Goal: Transaction & Acquisition: Purchase product/service

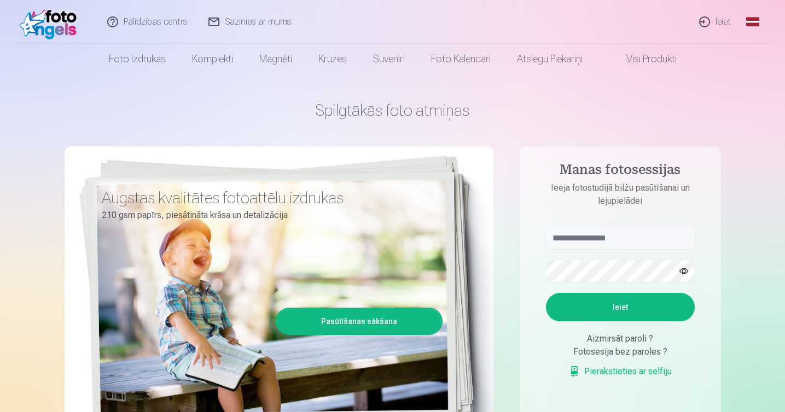
click at [718, 20] on link "Ieiet" at bounding box center [715, 22] width 53 height 44
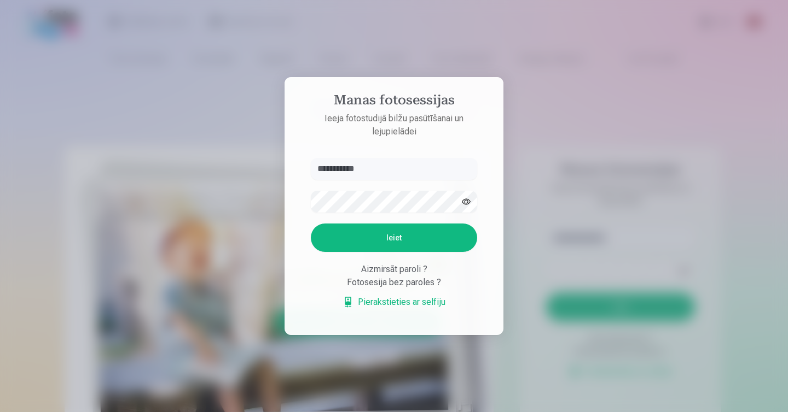
type input "**********"
click at [467, 201] on button "button" at bounding box center [466, 201] width 21 height 21
click at [395, 238] on button "Ieiet" at bounding box center [394, 238] width 166 height 28
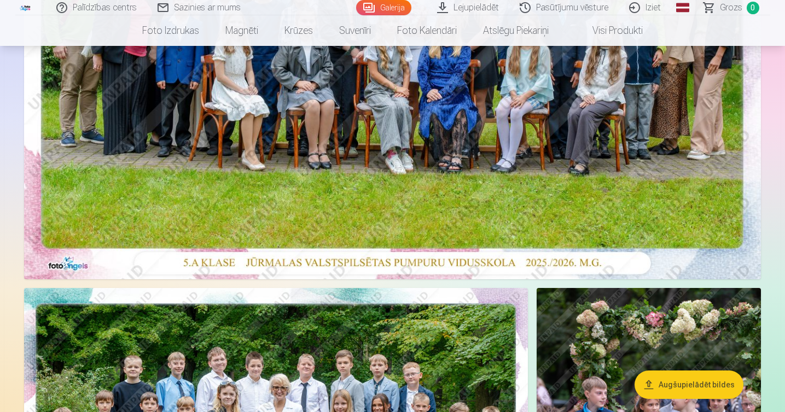
scroll to position [334, 0]
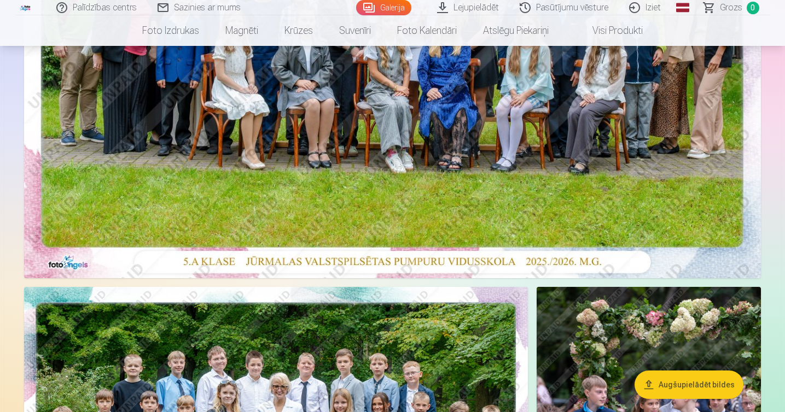
click at [354, 171] on img at bounding box center [392, 33] width 737 height 492
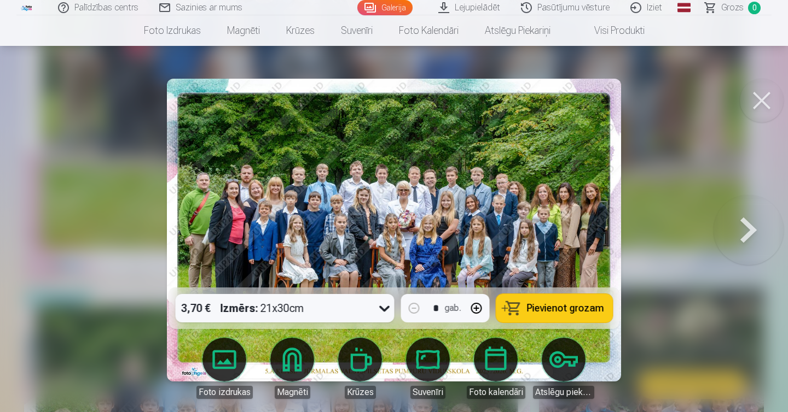
click at [380, 307] on icon at bounding box center [384, 309] width 10 height 6
click at [380, 307] on icon at bounding box center [385, 309] width 18 height 18
click at [566, 304] on span "Pievienot grozam" at bounding box center [565, 309] width 77 height 10
click at [760, 102] on button at bounding box center [762, 101] width 44 height 44
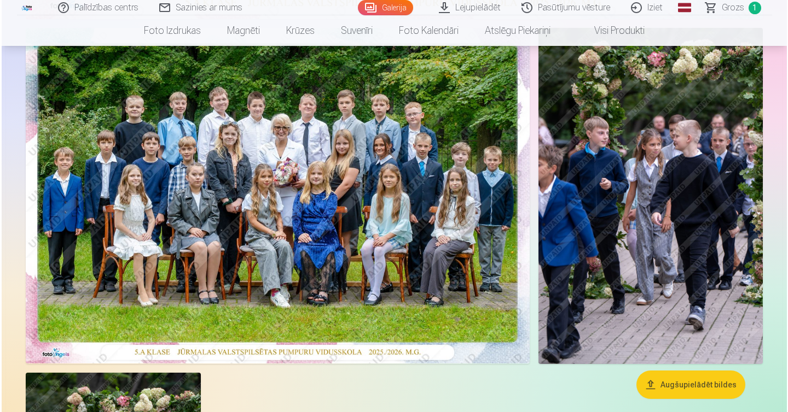
scroll to position [593, 0]
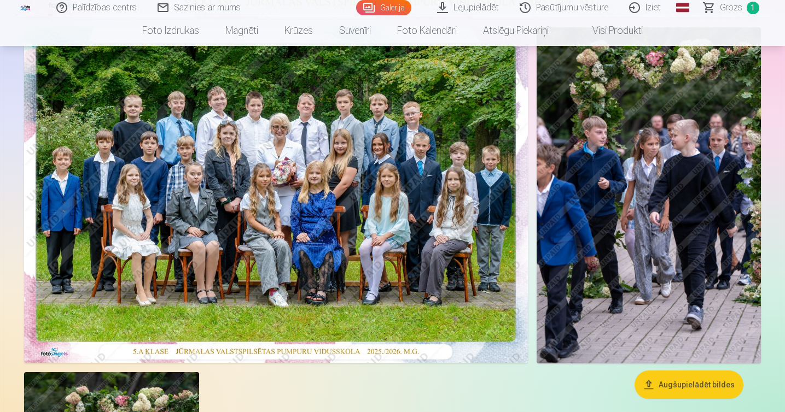
click at [404, 213] on img at bounding box center [276, 195] width 504 height 336
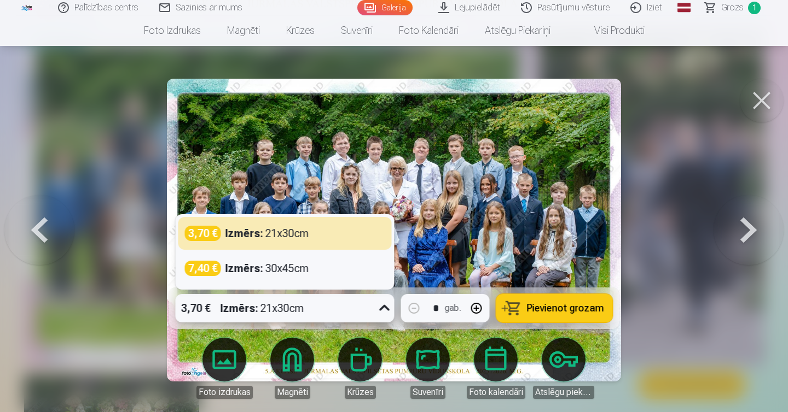
click at [384, 308] on icon at bounding box center [385, 309] width 18 height 18
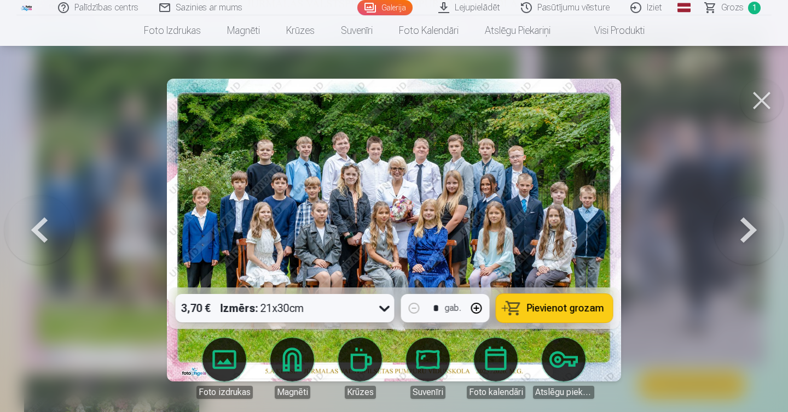
click at [550, 304] on span "Pievienot grozam" at bounding box center [565, 309] width 77 height 10
click at [757, 99] on button at bounding box center [762, 101] width 44 height 44
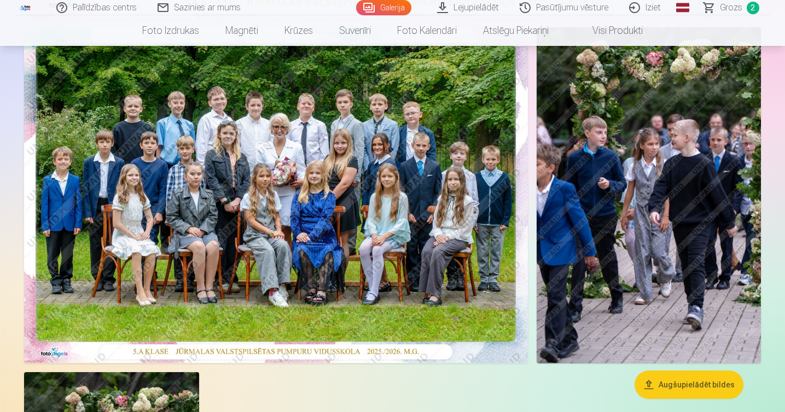
click at [643, 223] on img at bounding box center [649, 195] width 224 height 336
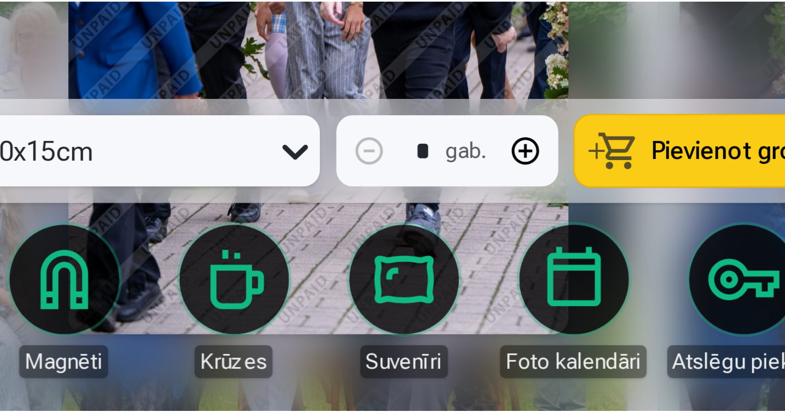
scroll to position [587, 0]
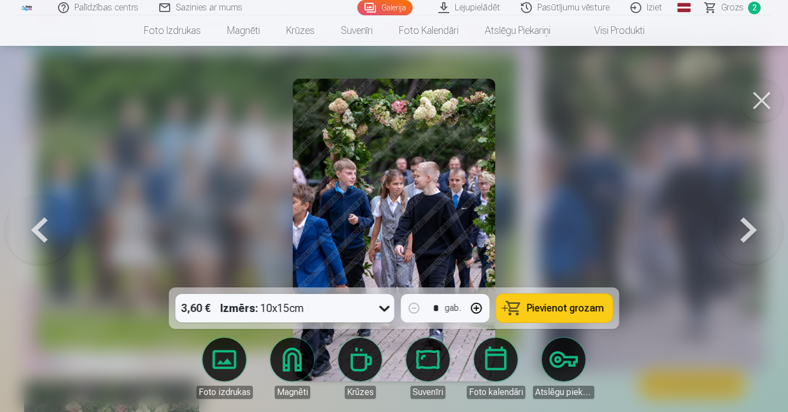
click at [753, 98] on button at bounding box center [762, 101] width 44 height 44
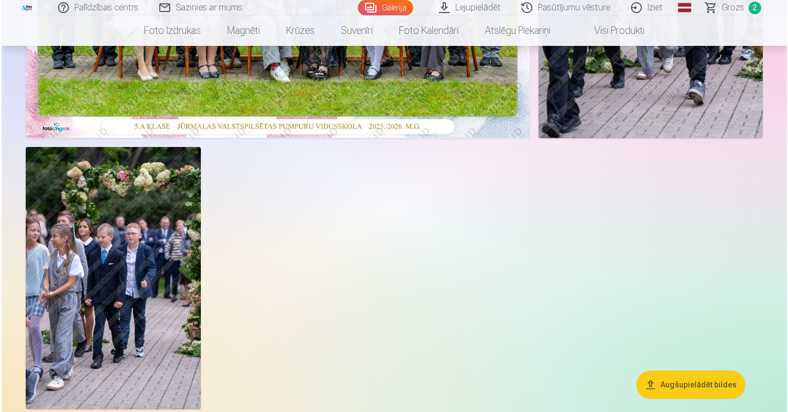
scroll to position [824, 0]
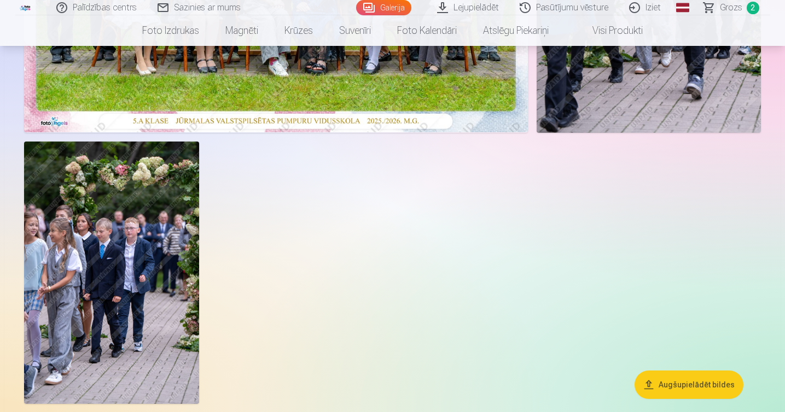
click at [90, 301] on img at bounding box center [111, 273] width 175 height 263
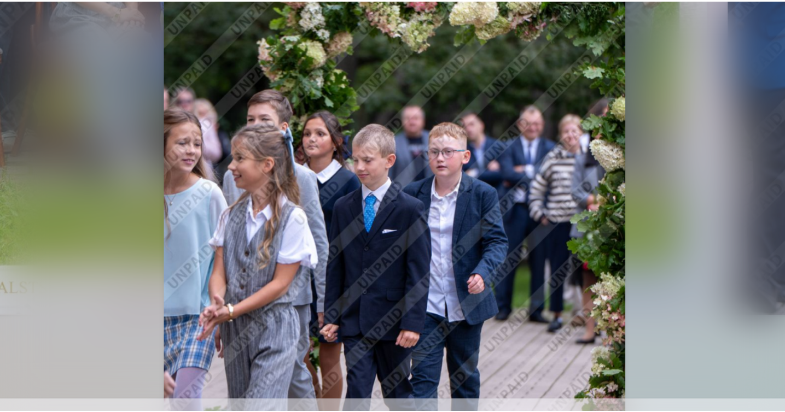
scroll to position [703, 0]
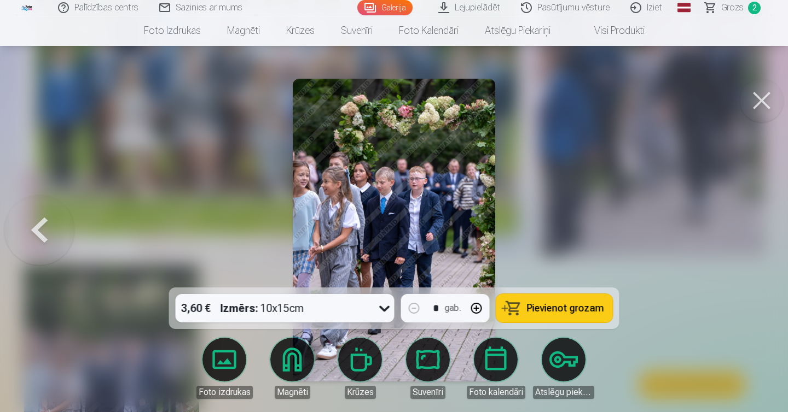
click at [766, 89] on button at bounding box center [762, 101] width 44 height 44
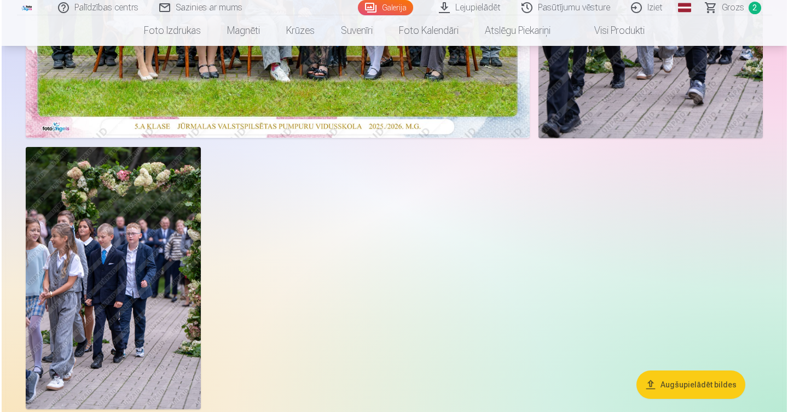
scroll to position [819, 0]
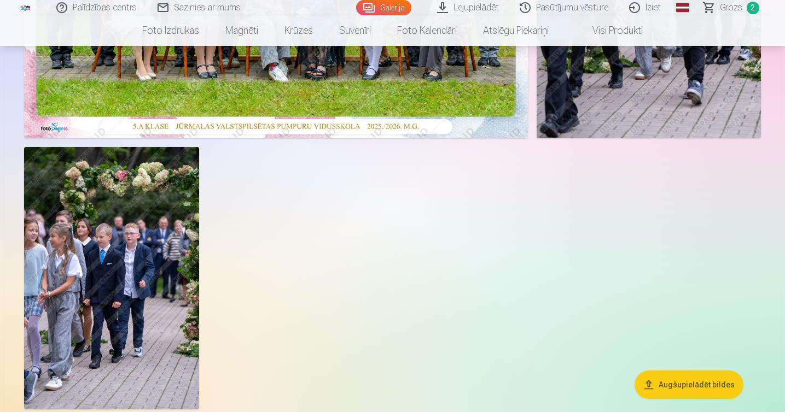
click at [141, 292] on img at bounding box center [111, 278] width 175 height 263
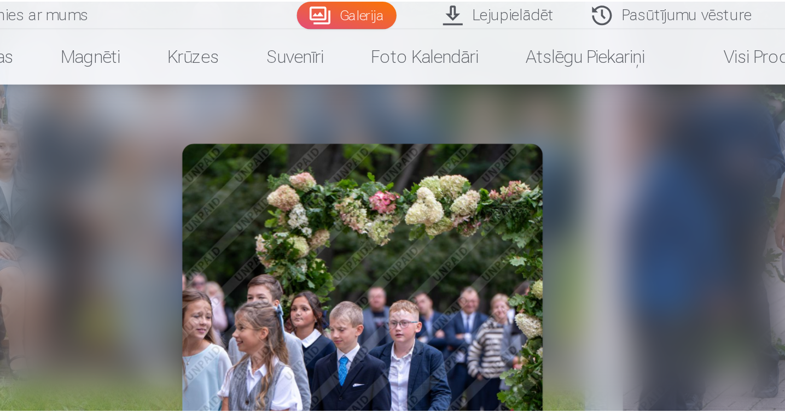
scroll to position [613, 0]
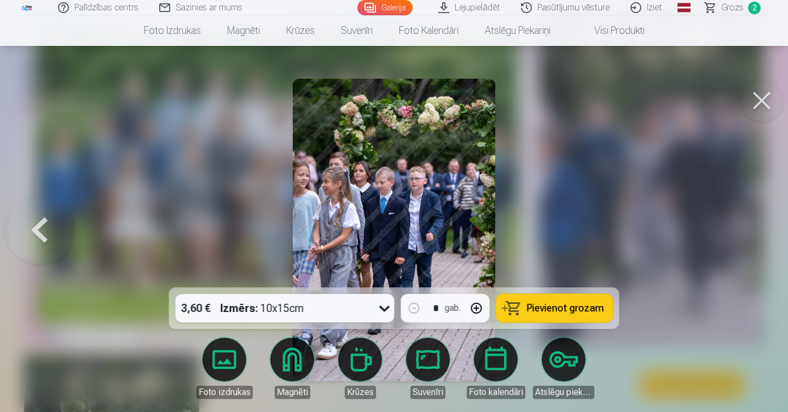
click at [764, 101] on button at bounding box center [762, 101] width 44 height 44
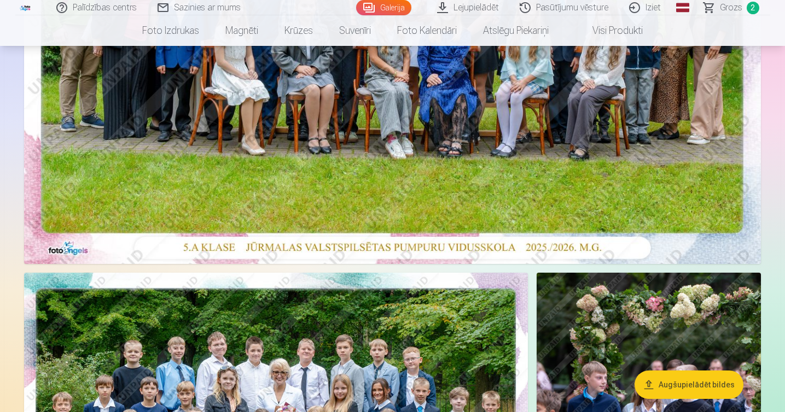
scroll to position [333, 0]
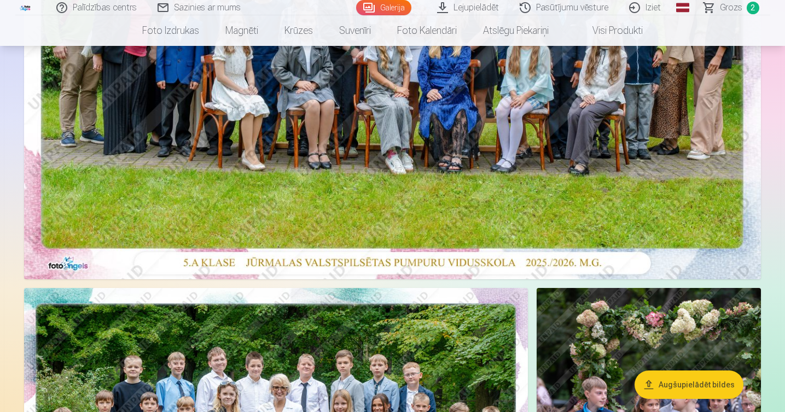
click at [726, 6] on span "Grozs" at bounding box center [731, 7] width 22 height 13
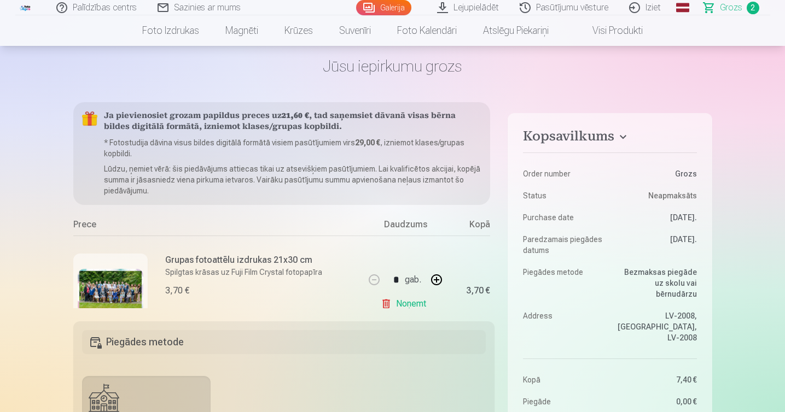
scroll to position [44, 0]
click at [727, 8] on span "Grozs" at bounding box center [731, 7] width 22 height 13
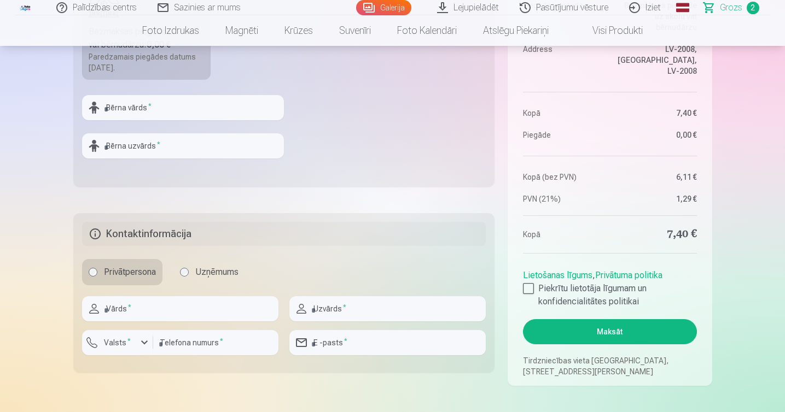
scroll to position [440, 0]
click at [531, 288] on div at bounding box center [528, 288] width 11 height 11
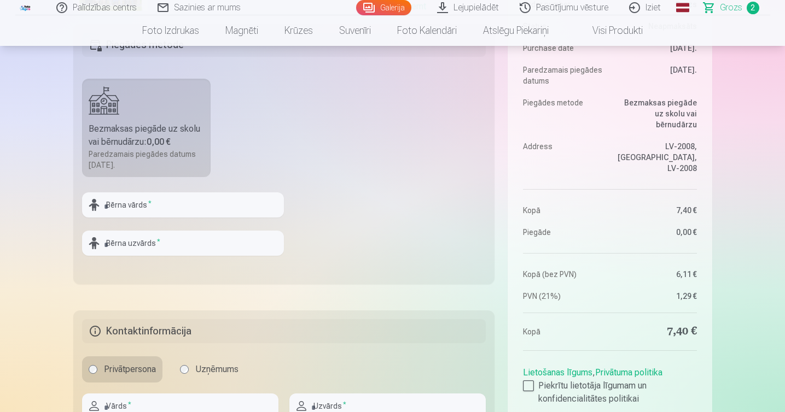
scroll to position [343, 0]
type input "*******"
type input "******"
click at [402, 275] on fieldset "Piegādes metode Bezmaksas piegāde uz skolu vai bērnudārzu : 0,00 € Paredzamais …" at bounding box center [284, 153] width 422 height 260
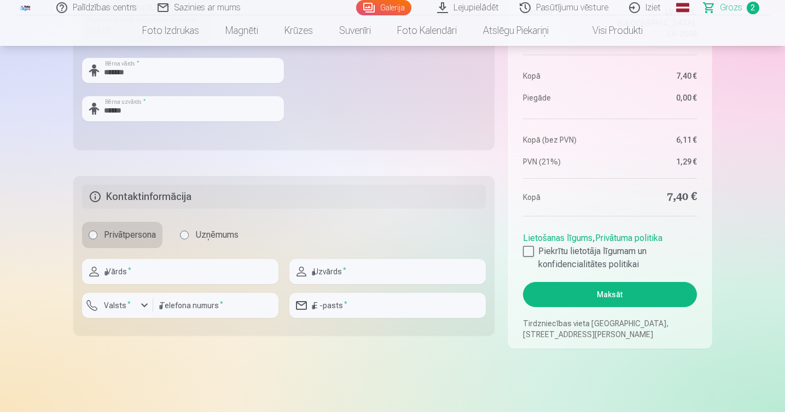
scroll to position [489, 0]
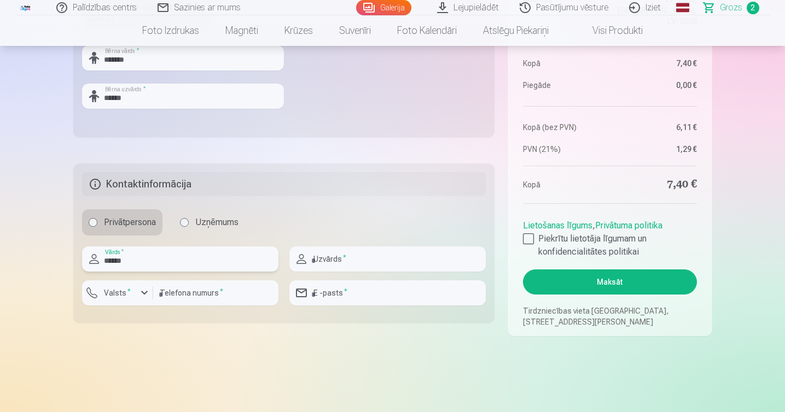
type input "******"
click at [227, 289] on input "number" at bounding box center [215, 293] width 125 height 25
click at [144, 293] on div "button" at bounding box center [144, 293] width 13 height 13
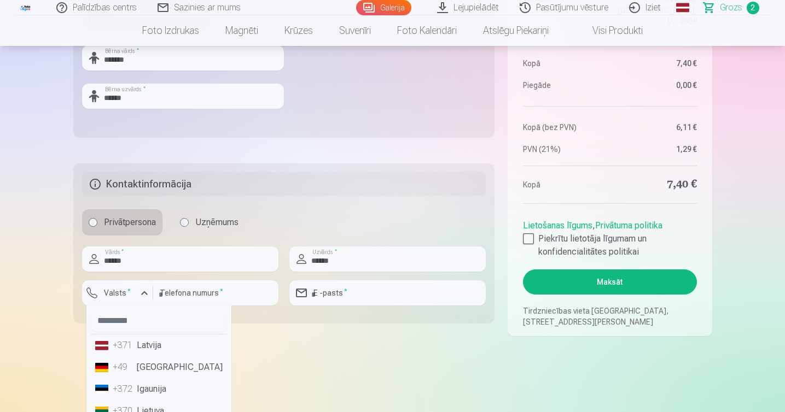
click at [144, 344] on li "+371 Latvija" at bounding box center [159, 346] width 136 height 22
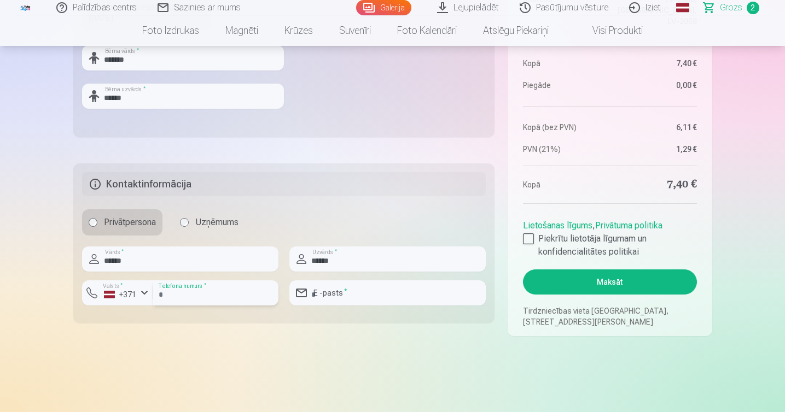
click at [180, 293] on input "number" at bounding box center [215, 293] width 125 height 25
type input "********"
type input "**********"
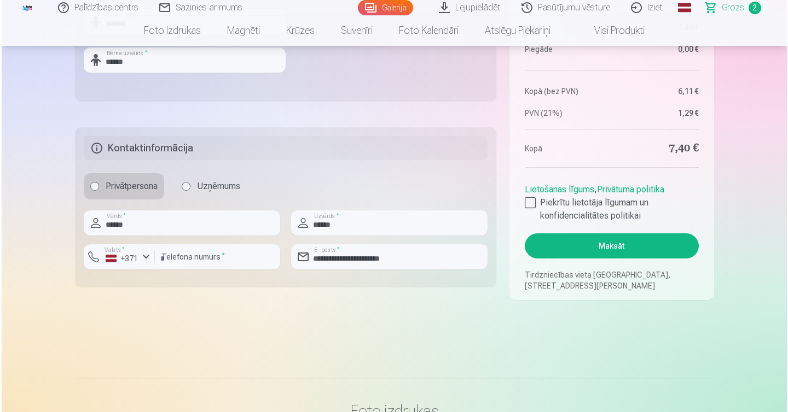
scroll to position [526, 0]
click at [610, 243] on button "Maksāt" at bounding box center [609, 245] width 173 height 25
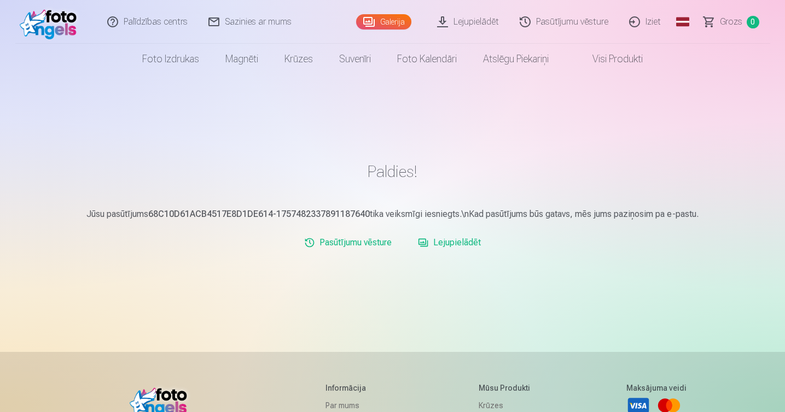
click at [560, 23] on link "Pasūtījumu vēsture" at bounding box center [564, 22] width 109 height 44
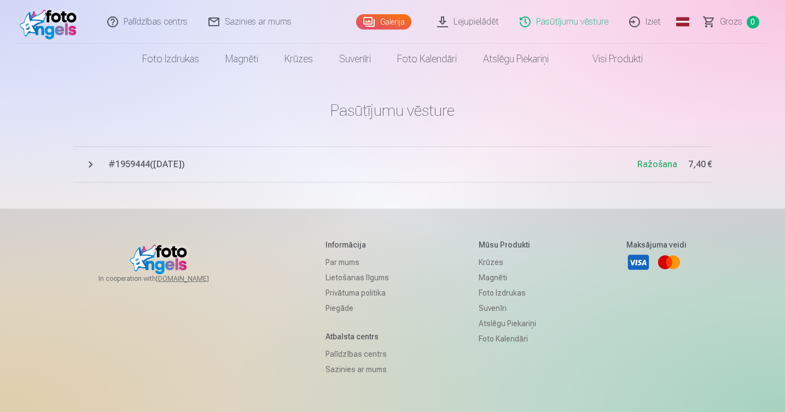
click at [653, 20] on link "Iziet" at bounding box center [645, 22] width 53 height 44
